Goal: Transaction & Acquisition: Purchase product/service

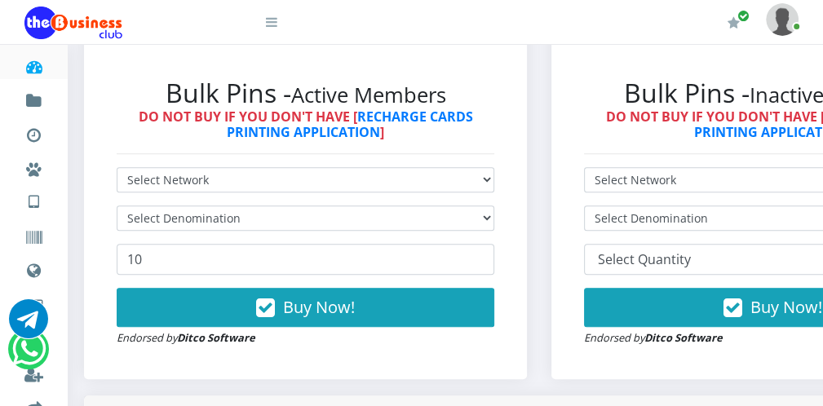
scroll to position [424, 0]
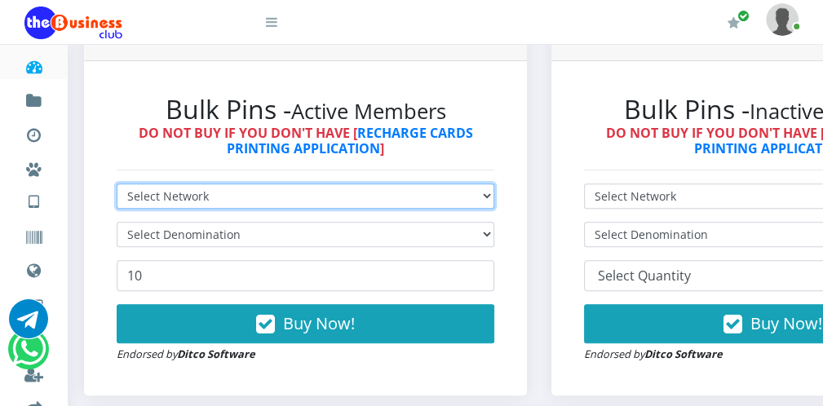
click at [270, 185] on select "Select Network MTN Globacom 9Mobile Airtel" at bounding box center [306, 196] width 378 height 25
select select "Airtel"
click at [117, 185] on select "Select Network MTN Globacom 9Mobile Airtel" at bounding box center [306, 196] width 378 height 25
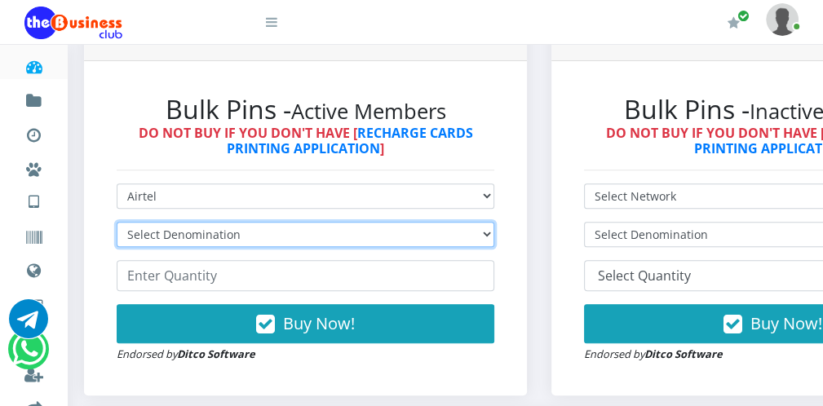
click at [210, 241] on select "Select Denomination Airtel NGN100 - ₦96.38 Airtel NGN200 - ₦192.76 Airtel NGN50…" at bounding box center [306, 234] width 378 height 25
select select "96.38-100"
click at [117, 224] on select "Select Denomination Airtel NGN100 - ₦96.38 Airtel NGN200 - ₦192.76 Airtel NGN50…" at bounding box center [306, 234] width 378 height 25
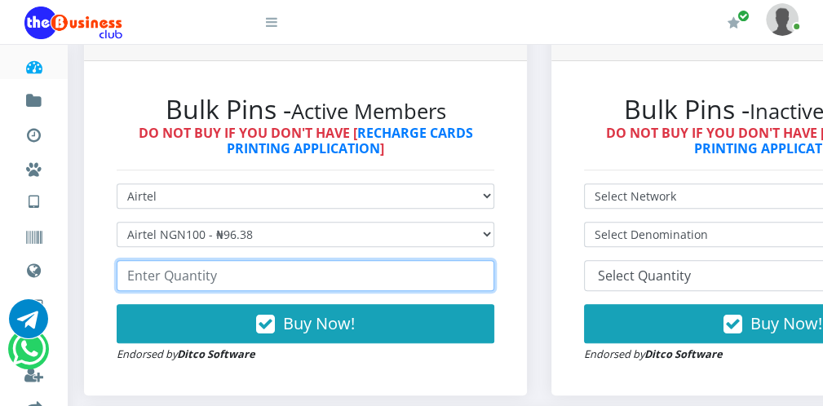
click at [218, 281] on input "number" at bounding box center [306, 275] width 378 height 31
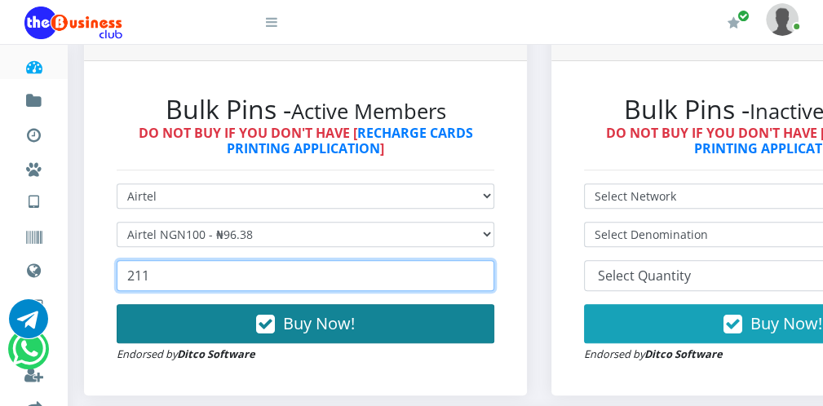
type input "211"
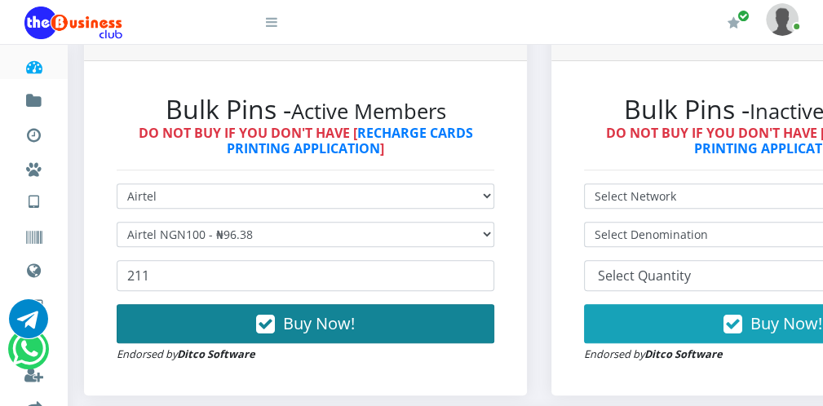
click at [300, 337] on button "Buy Now!" at bounding box center [306, 323] width 378 height 39
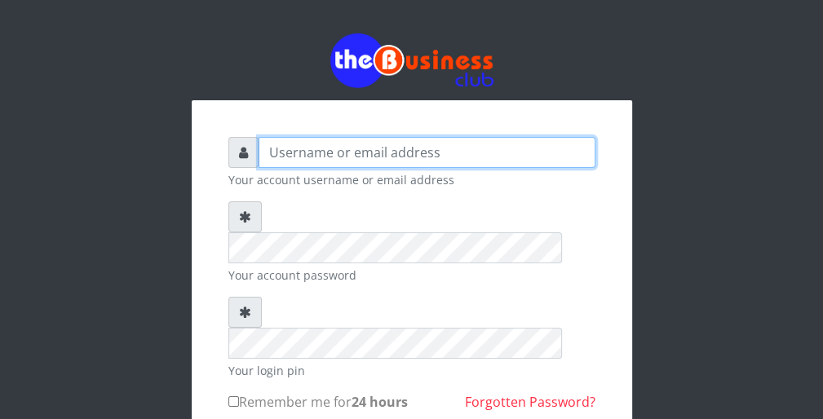
type input "wergbac8"
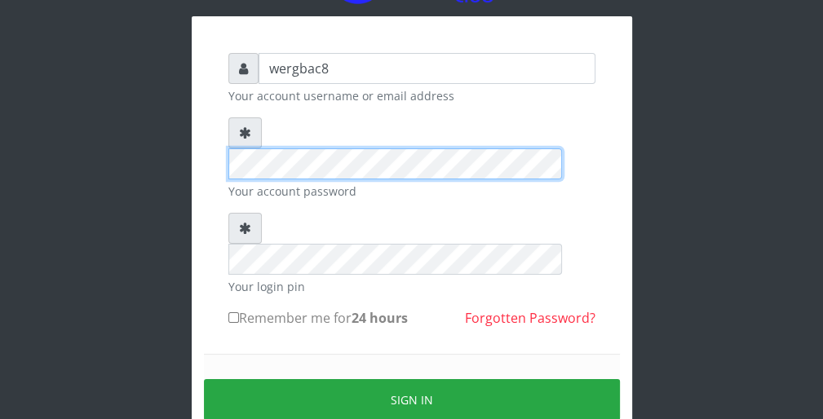
scroll to position [131, 0]
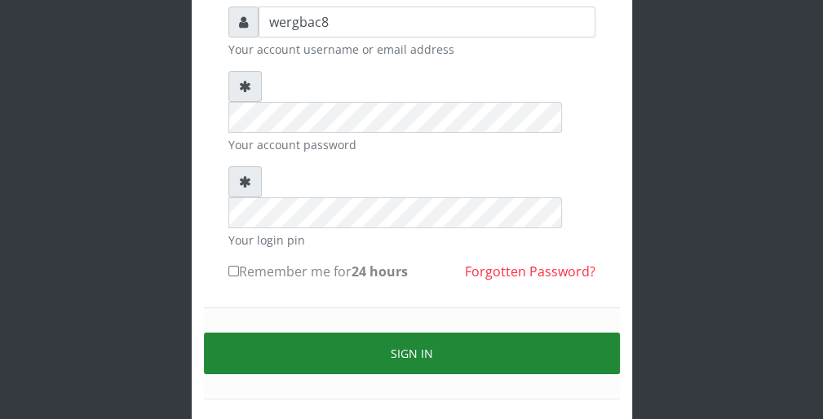
click at [567, 333] on button "Sign in" at bounding box center [412, 354] width 416 height 42
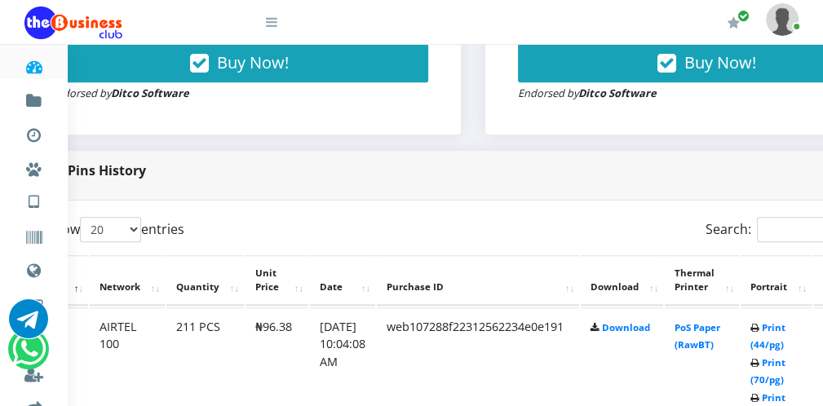
scroll to position [685, 98]
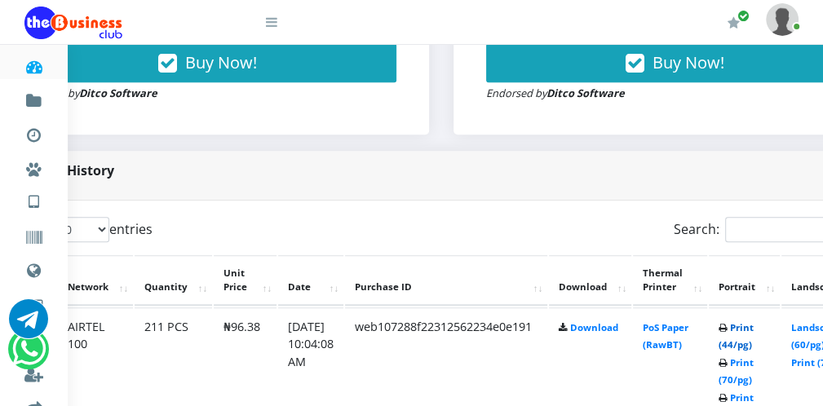
click at [753, 345] on link "Print (44/pg)" at bounding box center [736, 336] width 35 height 30
